Goal: Transaction & Acquisition: Book appointment/travel/reservation

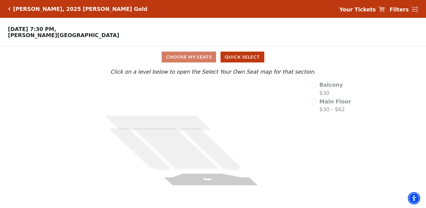
click at [316, 86] on div "Balcony $30" at bounding box center [331, 89] width 40 height 16
click at [238, 55] on button "Quick Select" at bounding box center [243, 57] width 44 height 11
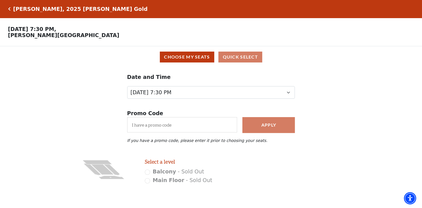
click at [212, 84] on div "Date and Time [DATE] 7:30 PM [DATE] 7:30 PM" at bounding box center [211, 86] width 168 height 26
click at [193, 118] on div "Apply" at bounding box center [210, 122] width 173 height 21
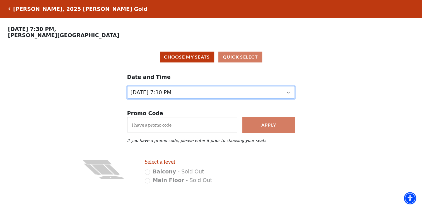
click at [210, 98] on select "[DATE] 7:30 PM [DATE] 7:30 PM" at bounding box center [211, 92] width 168 height 13
click at [127, 88] on select "[DATE] 7:30 PM [DATE] 7:30 PM" at bounding box center [211, 92] width 168 height 13
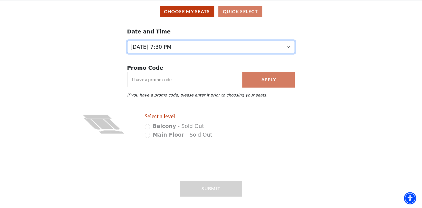
scroll to position [57, 0]
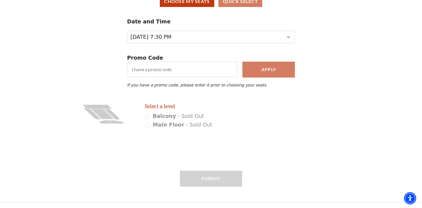
click at [185, 43] on div "Date and Time [DATE] 7:30 PM [DATE] 7:30 PM" at bounding box center [211, 30] width 422 height 36
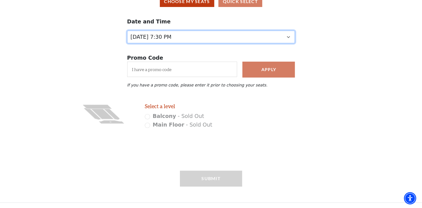
click at [183, 33] on select "[DATE] 7:30 PM [DATE] 7:30 PM" at bounding box center [211, 37] width 168 height 13
select select "6501"
click at [127, 31] on select "[DATE] 7:30 PM [DATE] 7:30 PM" at bounding box center [211, 37] width 168 height 13
